Goal: Task Accomplishment & Management: Manage account settings

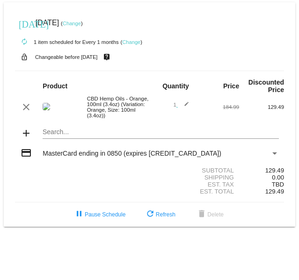
click at [129, 40] on link "Change" at bounding box center [131, 42] width 18 height 6
click at [136, 42] on link "Change" at bounding box center [131, 42] width 18 height 6
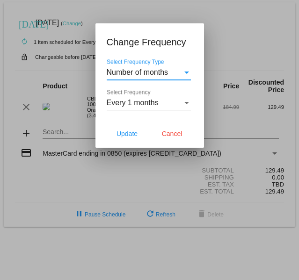
click at [184, 70] on div "Select Frequency" at bounding box center [186, 103] width 8 height 8
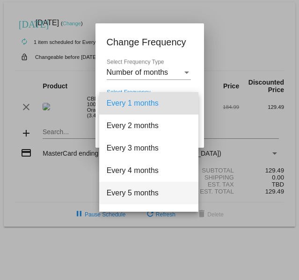
click at [140, 70] on span "Every 5 months" at bounding box center [149, 193] width 84 height 22
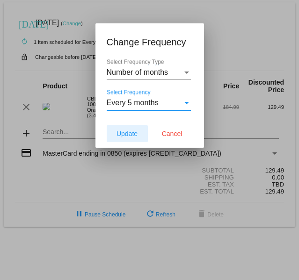
click at [126, 70] on span "Update" at bounding box center [126, 133] width 21 height 7
